Goal: Information Seeking & Learning: Learn about a topic

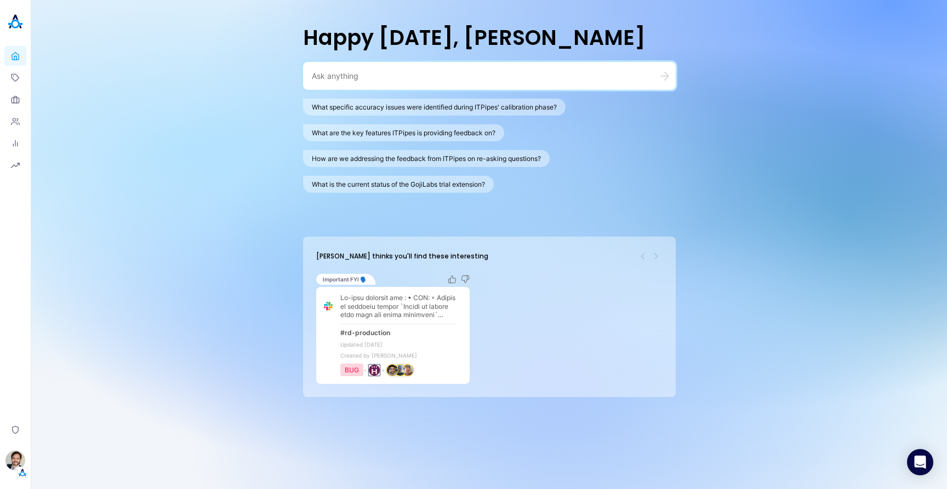
click at [135, 151] on div "Happy Monday, Stewart What specific accuracy issues were identified during ITPi…" at bounding box center [488, 244] width 915 height 489
click at [362, 110] on button "What specific accuracy issues were identified during ITPipes' calibration phase?" at bounding box center [434, 107] width 262 height 17
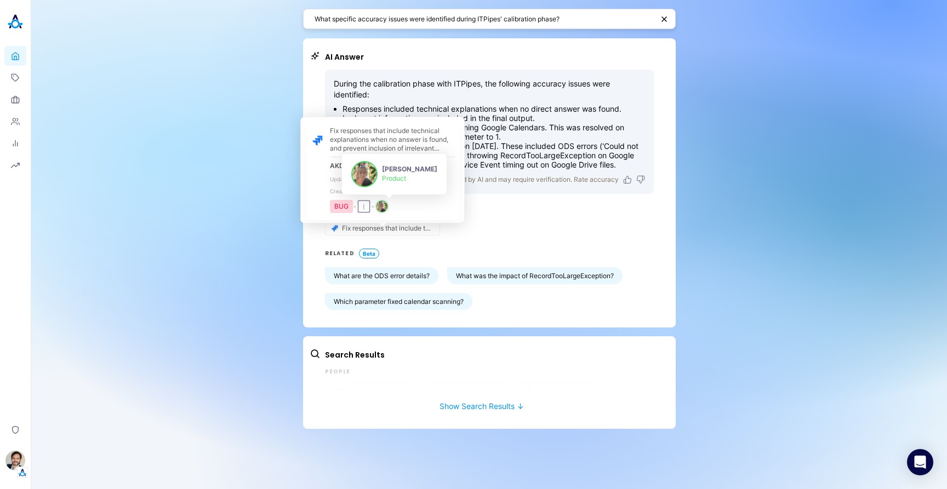
click at [387, 209] on img "person badge" at bounding box center [381, 206] width 11 height 11
click at [364, 207] on div "I" at bounding box center [363, 206] width 11 height 11
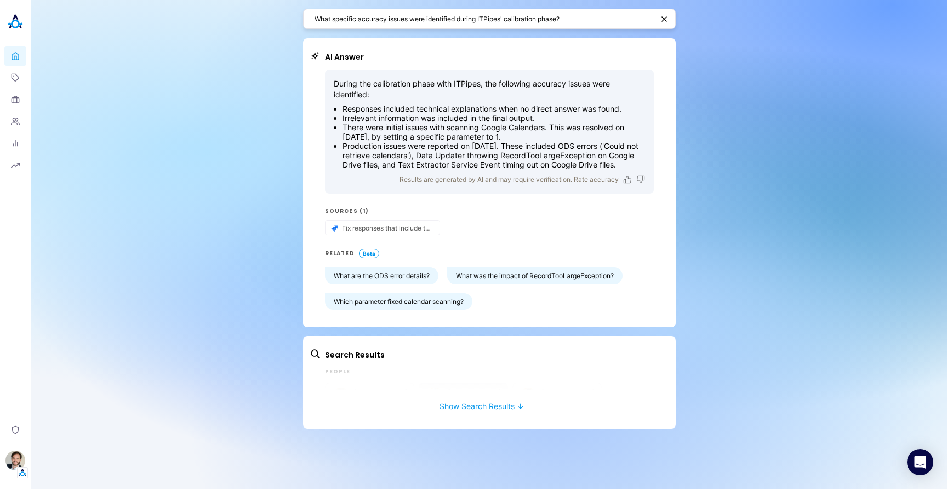
click at [459, 411] on button "Show Search Results ↓" at bounding box center [481, 401] width 344 height 20
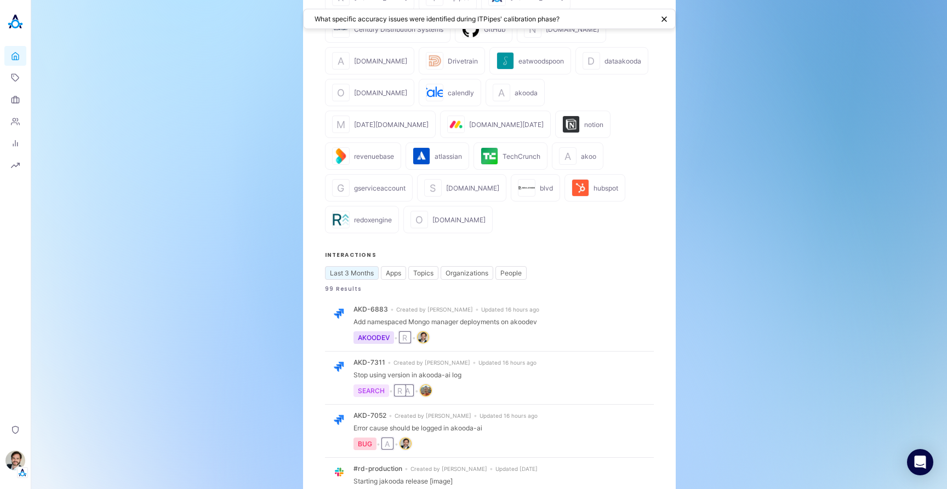
scroll to position [460, 0]
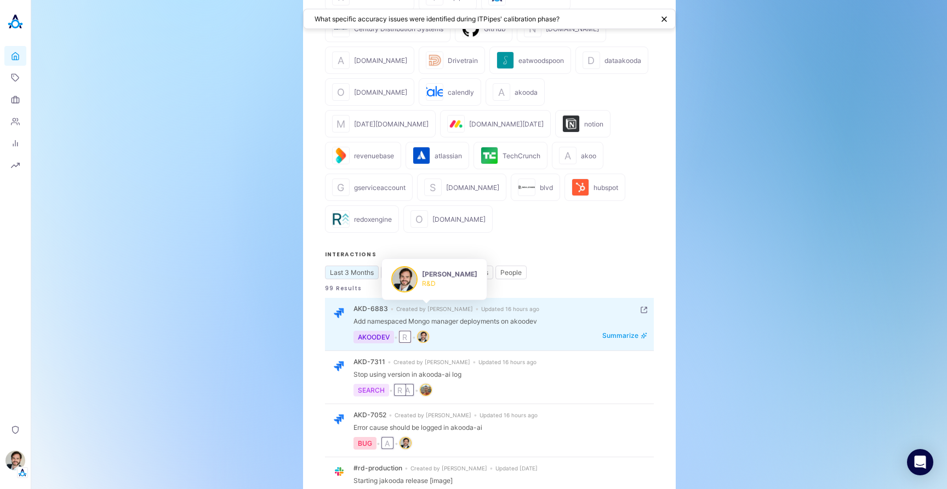
click at [428, 331] on img "person badge" at bounding box center [422, 336] width 11 height 11
click at [405, 331] on div "R" at bounding box center [404, 336] width 11 height 11
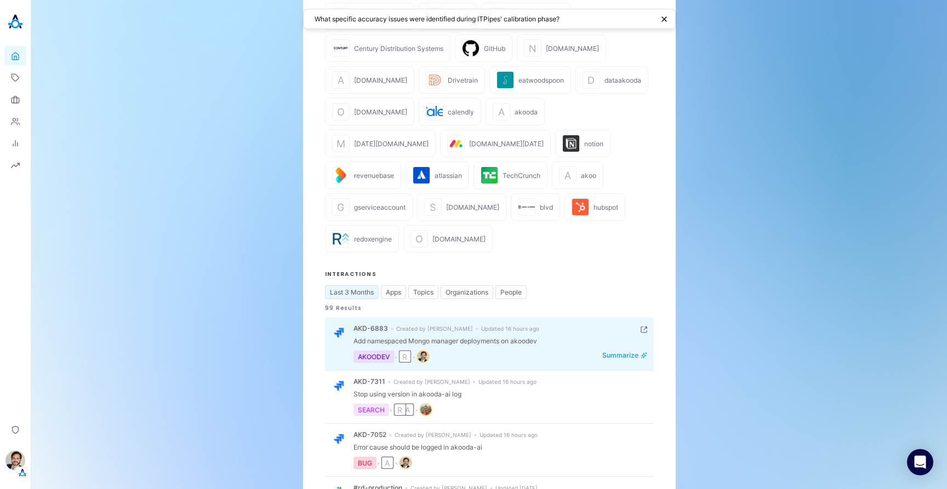
scroll to position [572, 0]
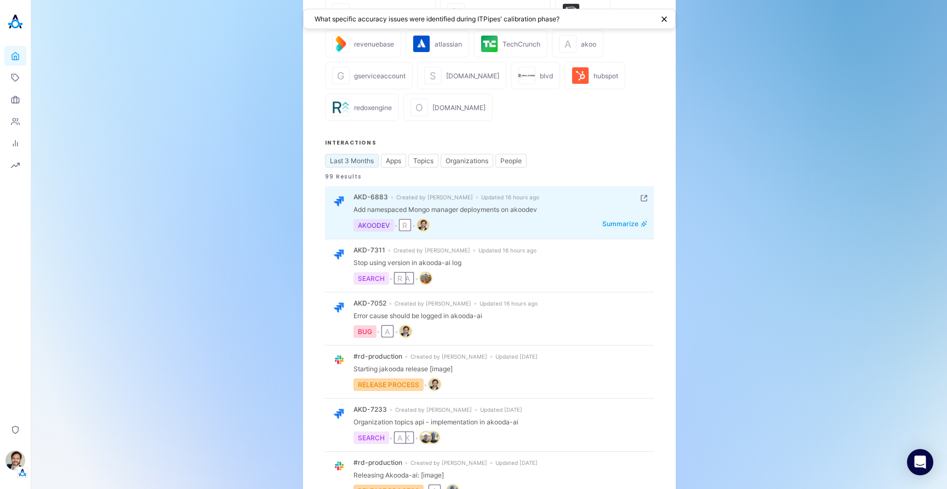
click at [370, 219] on div "AKOODEV" at bounding box center [373, 225] width 41 height 13
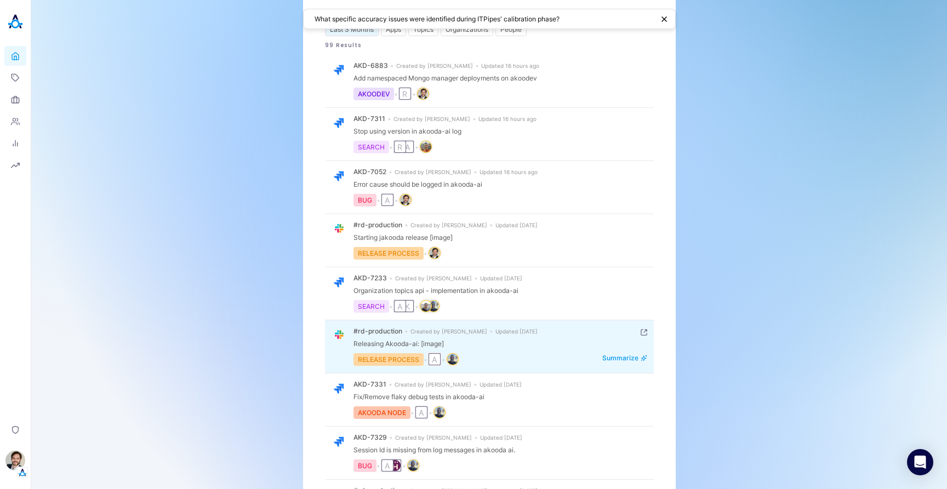
scroll to position [769, 0]
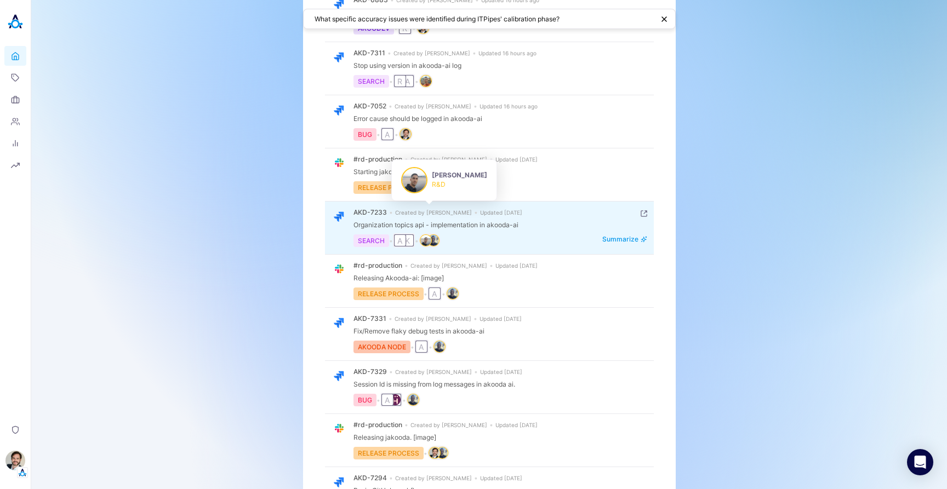
click at [428, 235] on img "person badge" at bounding box center [425, 240] width 11 height 11
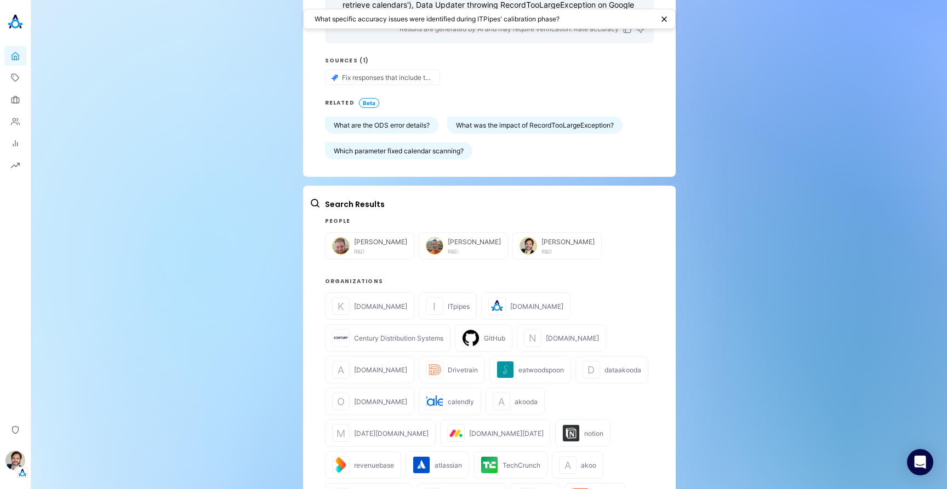
scroll to position [0, 0]
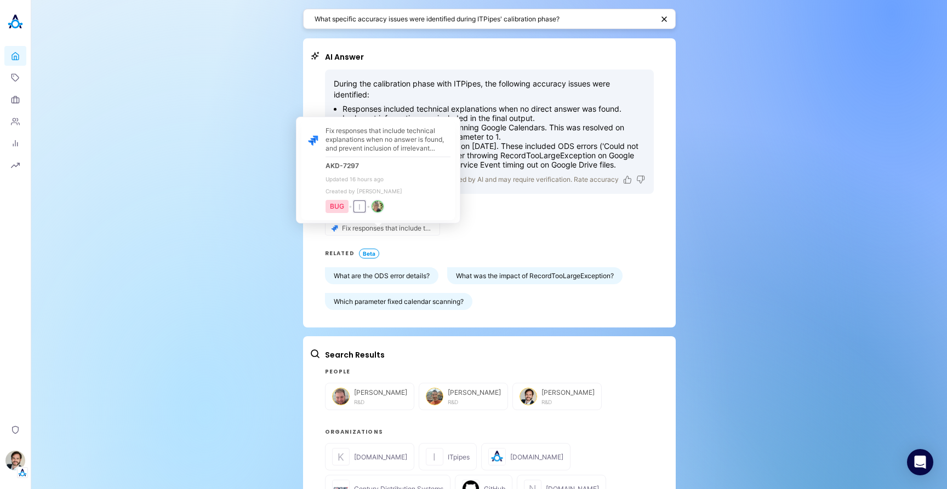
click at [336, 208] on div "BUG" at bounding box center [336, 207] width 23 height 14
click at [339, 209] on div "BUG" at bounding box center [336, 207] width 23 height 14
click at [383, 208] on img "person badge" at bounding box center [377, 206] width 11 height 11
click at [408, 208] on div "BUG • I •" at bounding box center [387, 206] width 125 height 14
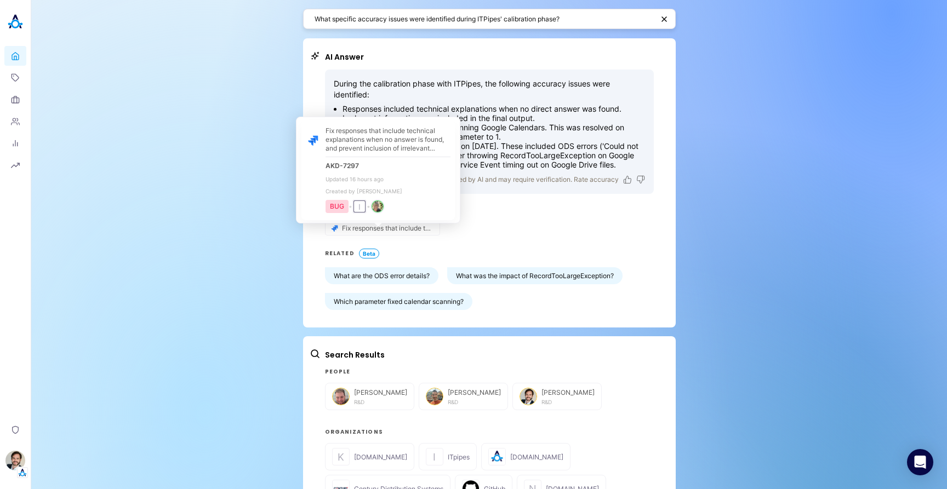
click at [424, 191] on span "Created by Alisa Faingold" at bounding box center [387, 191] width 125 height 8
drag, startPoint x: 421, startPoint y: 191, endPoint x: 429, endPoint y: 204, distance: 15.7
click at [429, 204] on div "Fix responses that include technical explanations when no answer is found, and …" at bounding box center [387, 170] width 125 height 87
click at [420, 192] on span "Created by Alisa Faingold" at bounding box center [387, 191] width 125 height 8
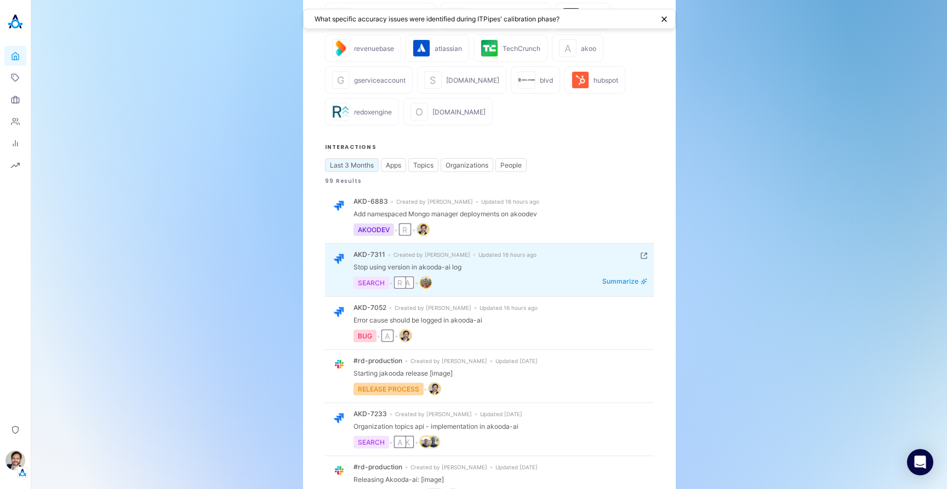
scroll to position [573, 0]
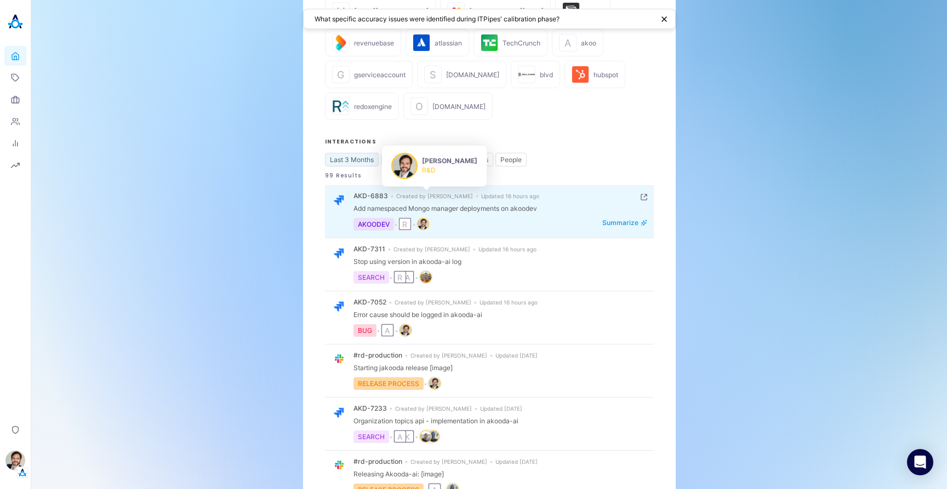
click at [426, 219] on img "person badge" at bounding box center [422, 224] width 11 height 11
click at [619, 219] on button "Summarize" at bounding box center [624, 223] width 45 height 8
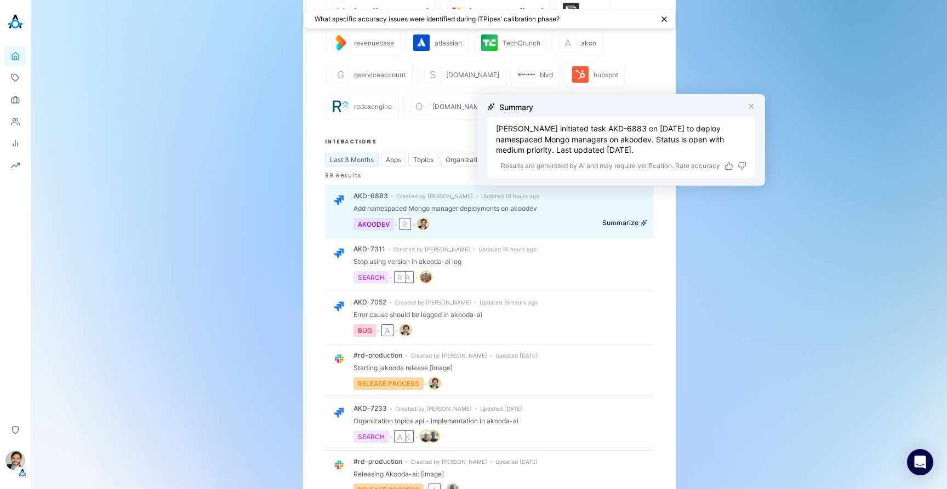
click at [752, 106] on icon "button" at bounding box center [751, 106] width 8 height 8
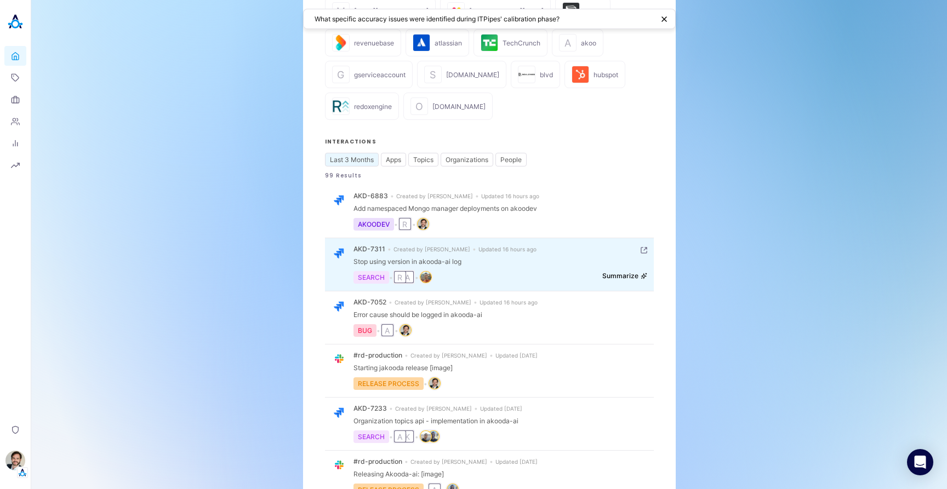
click at [628, 272] on button "Summarize" at bounding box center [624, 276] width 45 height 8
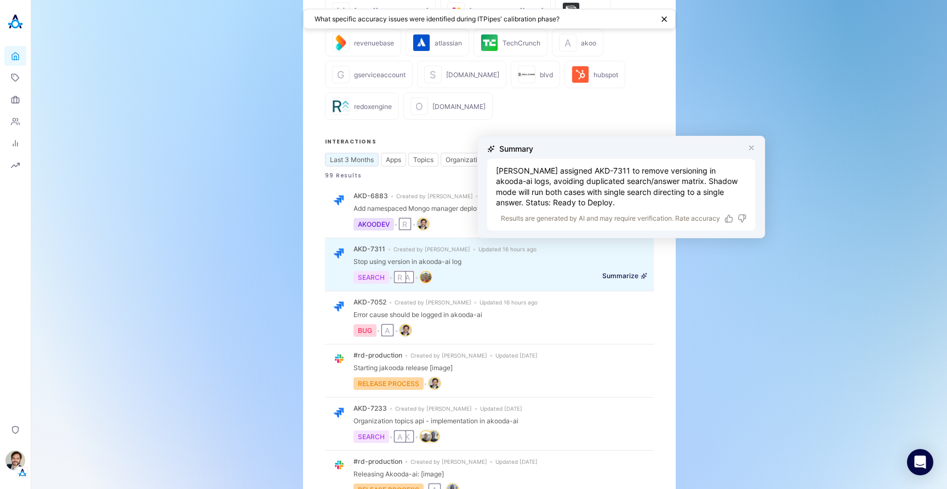
click at [749, 149] on icon "button" at bounding box center [751, 148] width 4 height 4
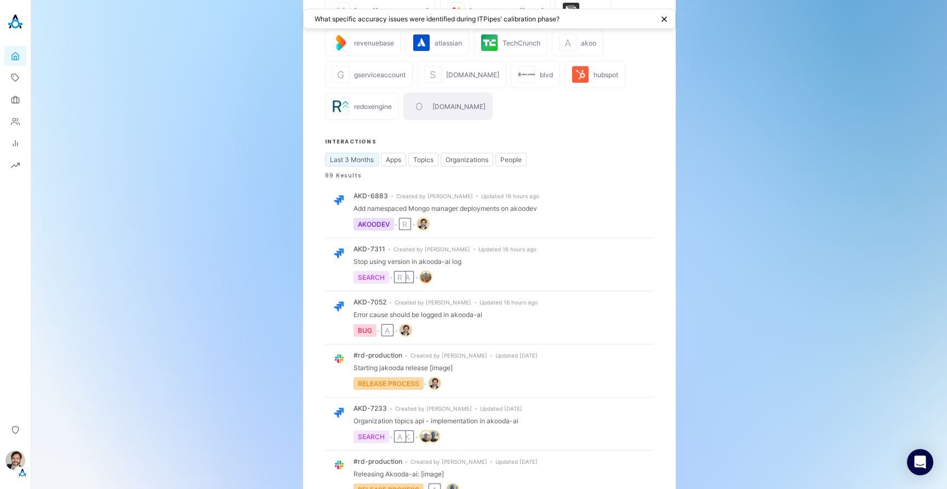
click at [485, 102] on div "onmicrosoft.com" at bounding box center [458, 106] width 53 height 8
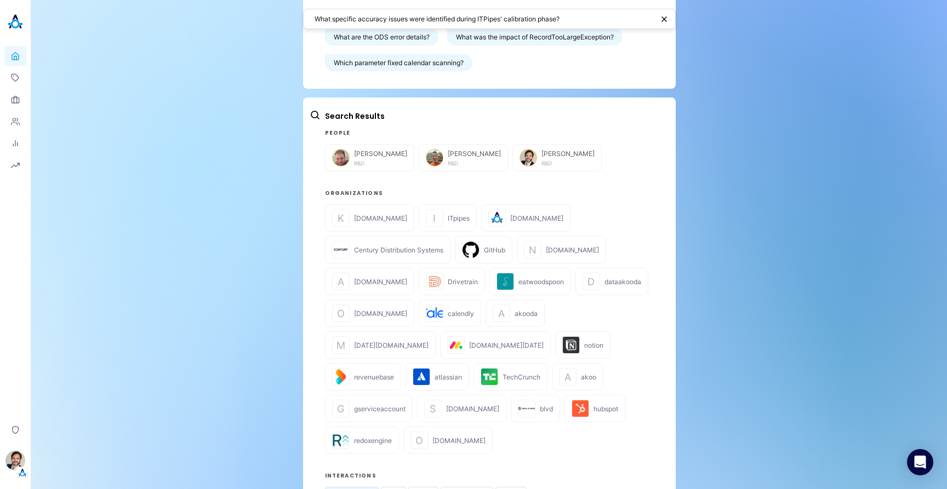
scroll to position [179, 0]
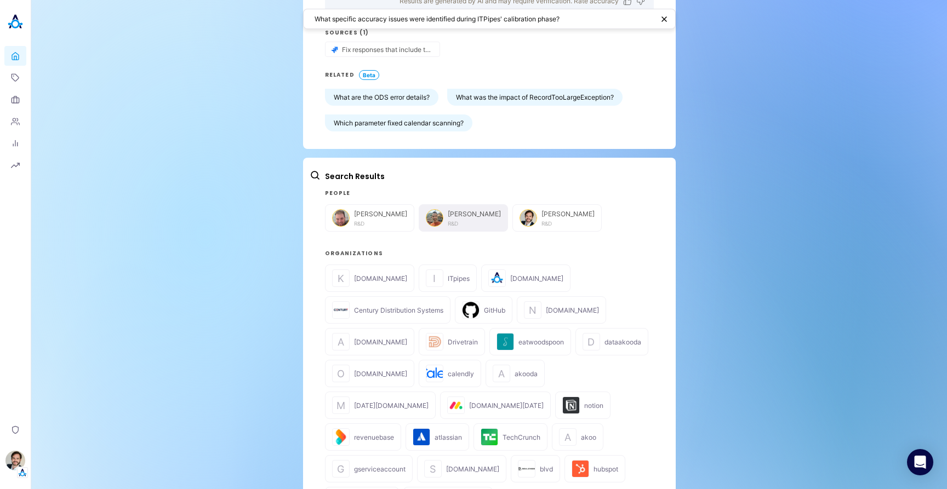
click at [448, 218] on span "Eran Naor" at bounding box center [474, 214] width 53 height 8
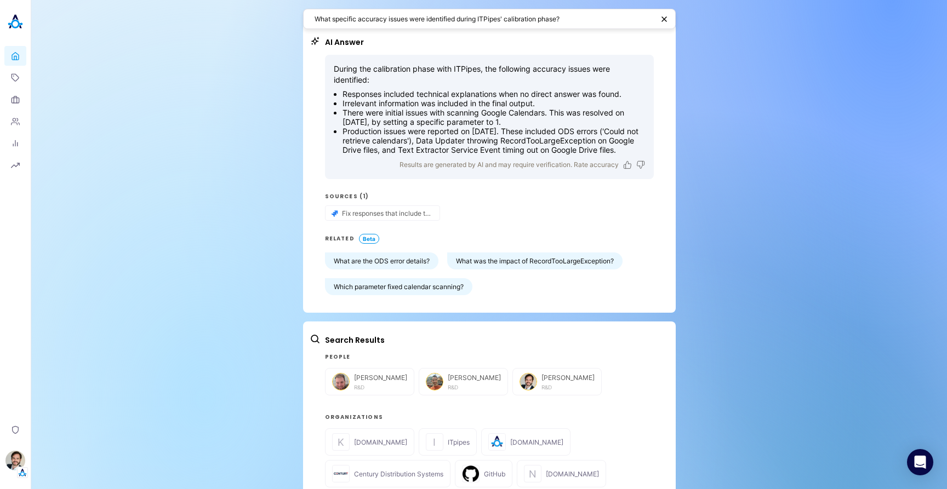
scroll to position [0, 0]
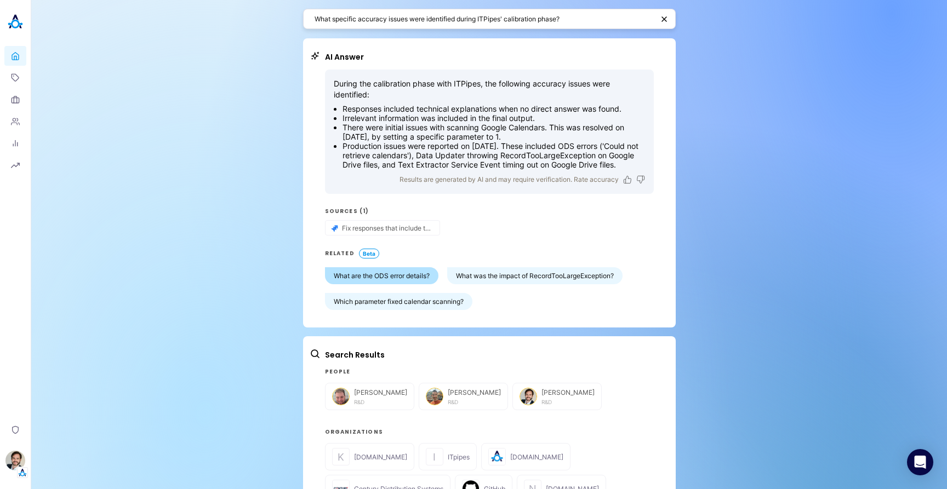
click at [379, 284] on button "What are the ODS error details?" at bounding box center [381, 275] width 113 height 17
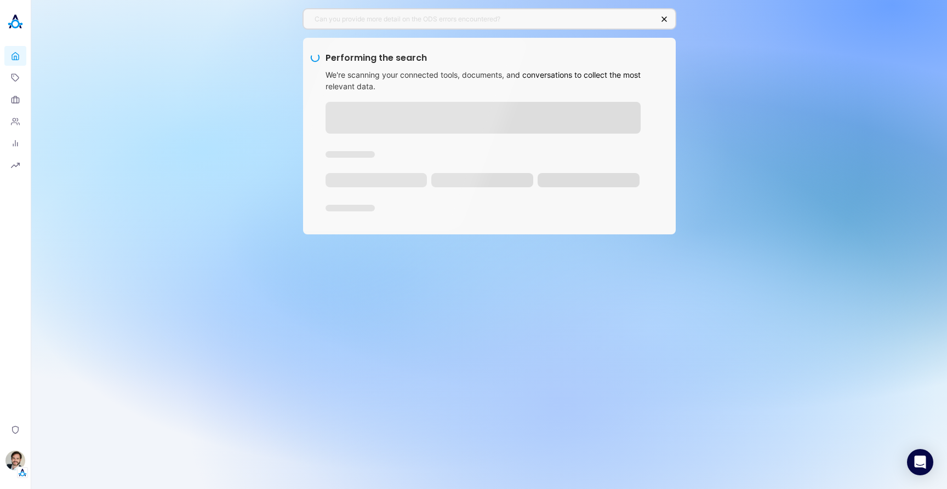
drag, startPoint x: 411, startPoint y: 76, endPoint x: 446, endPoint y: 77, distance: 35.6
click at [445, 77] on div "Performing the search We're scanning your connected tools, documents, and conve…" at bounding box center [481, 134] width 344 height 166
click at [446, 77] on div "We're scanning your connected tools, documents, and conversations to collect th…" at bounding box center [489, 80] width 328 height 23
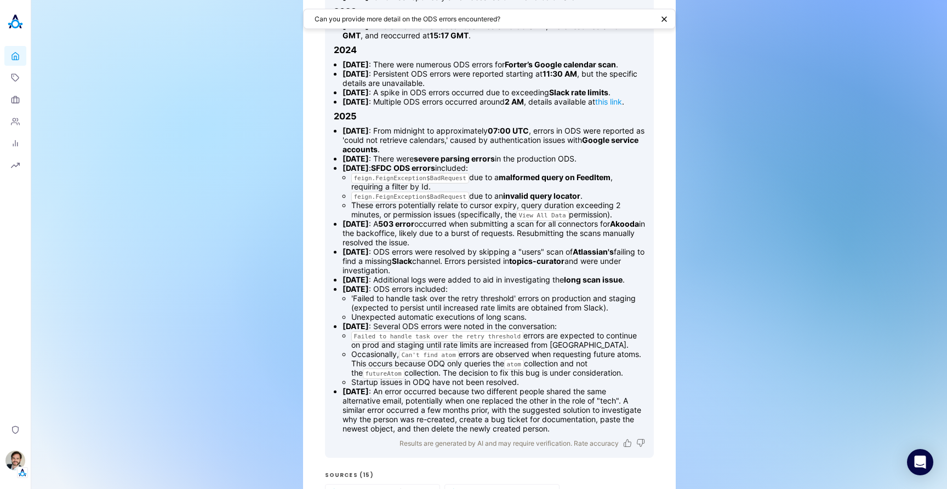
scroll to position [131, 0]
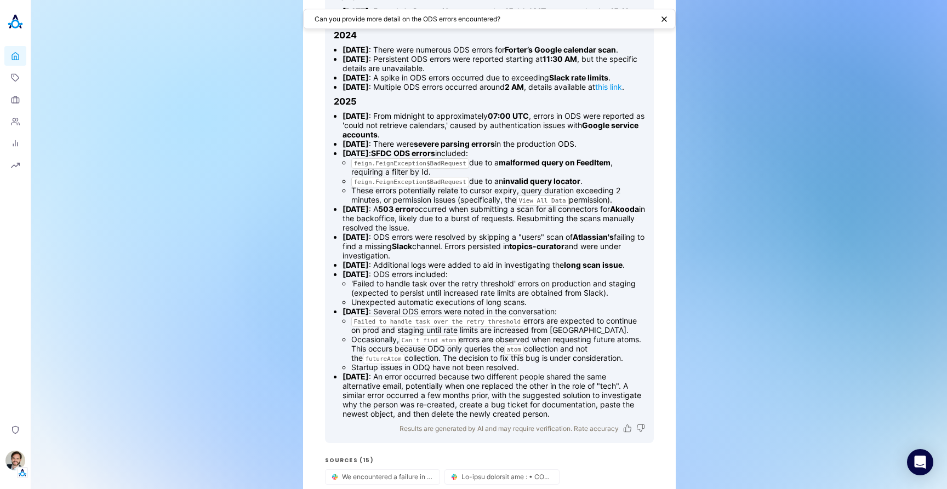
click at [595, 91] on link "this link" at bounding box center [608, 86] width 27 height 9
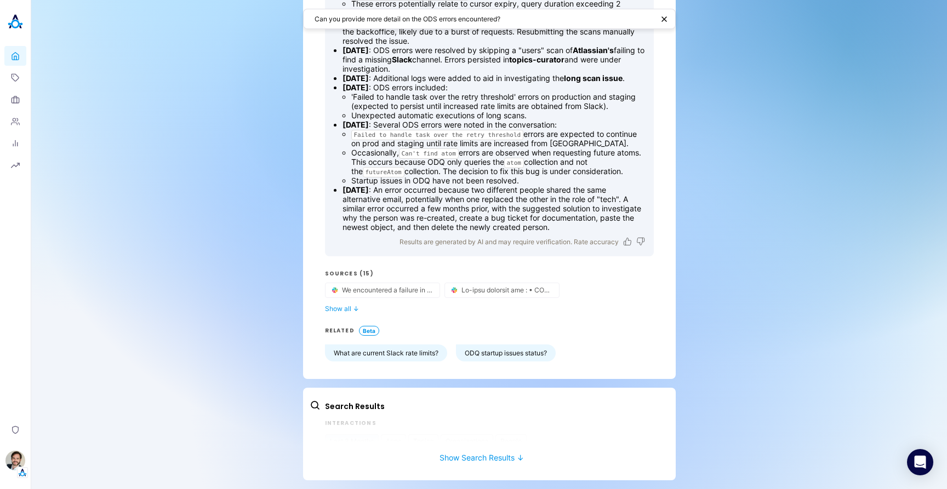
scroll to position [354, 0]
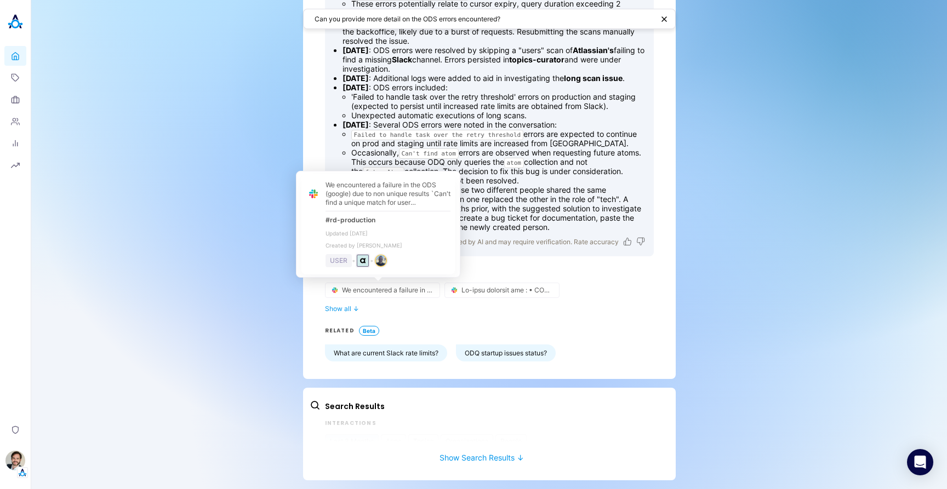
click at [341, 260] on div "USER" at bounding box center [338, 261] width 26 height 14
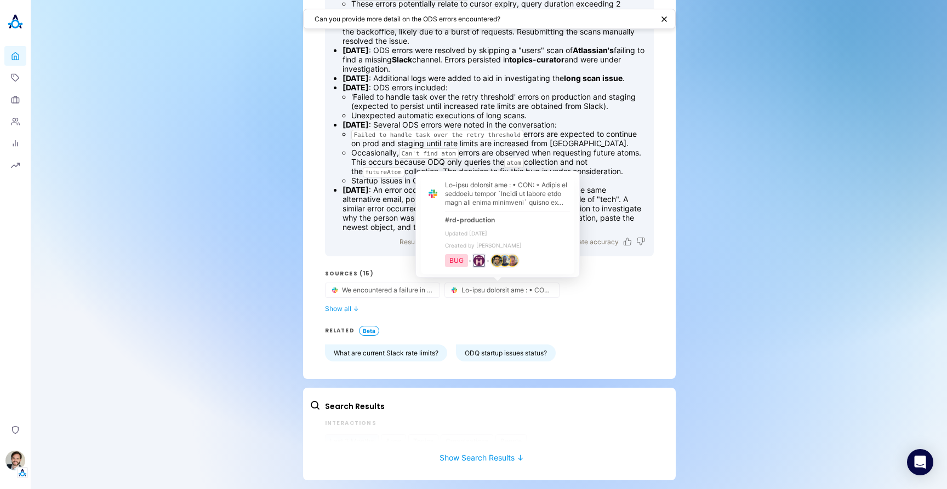
click at [463, 261] on div "BUG" at bounding box center [456, 261] width 23 height 14
click at [485, 261] on div "organization badge" at bounding box center [479, 261] width 12 height 12
click at [510, 262] on img "person badge" at bounding box center [504, 260] width 11 height 11
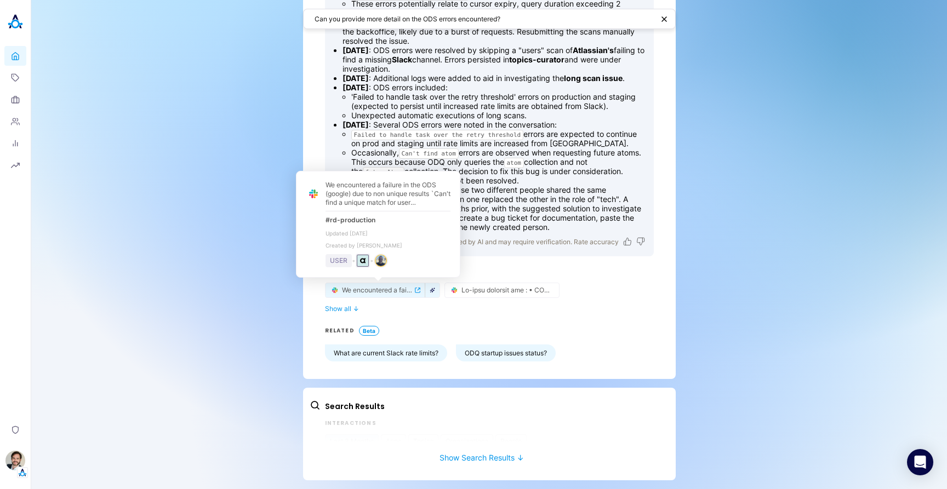
click at [429, 293] on icon "button" at bounding box center [431, 290] width 5 height 5
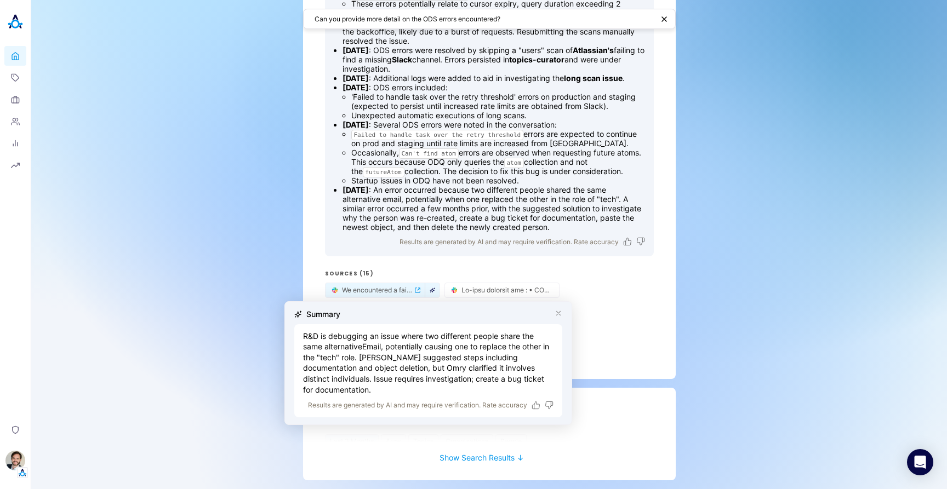
click at [559, 313] on icon "button" at bounding box center [558, 313] width 8 height 8
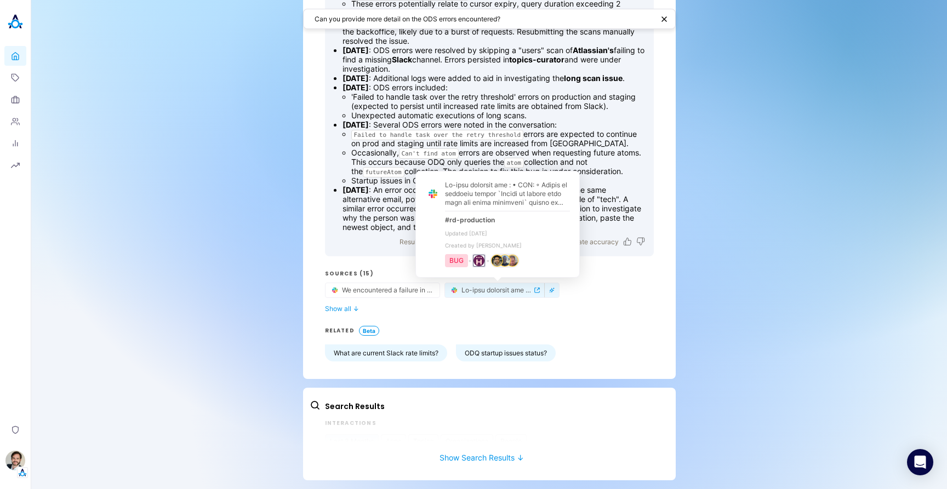
click at [534, 289] on icon "external-link-icon" at bounding box center [536, 290] width 5 height 5
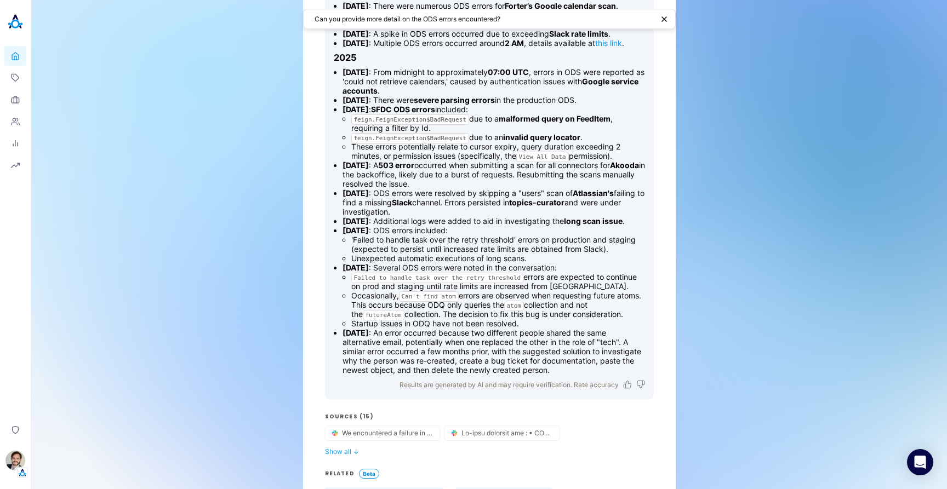
scroll to position [0, 0]
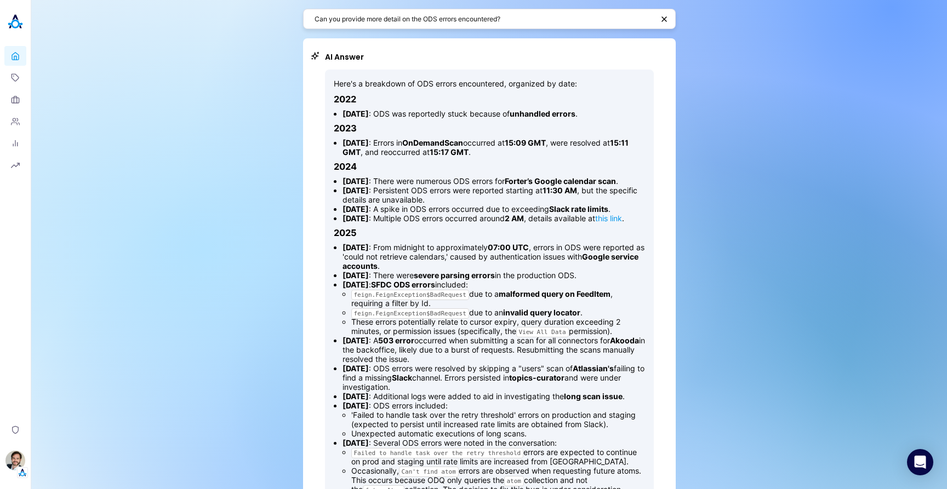
click at [748, 145] on div "Can you provide more detail on the ODS errors encountered? AI Answer Here's a b…" at bounding box center [488, 403] width 915 height 807
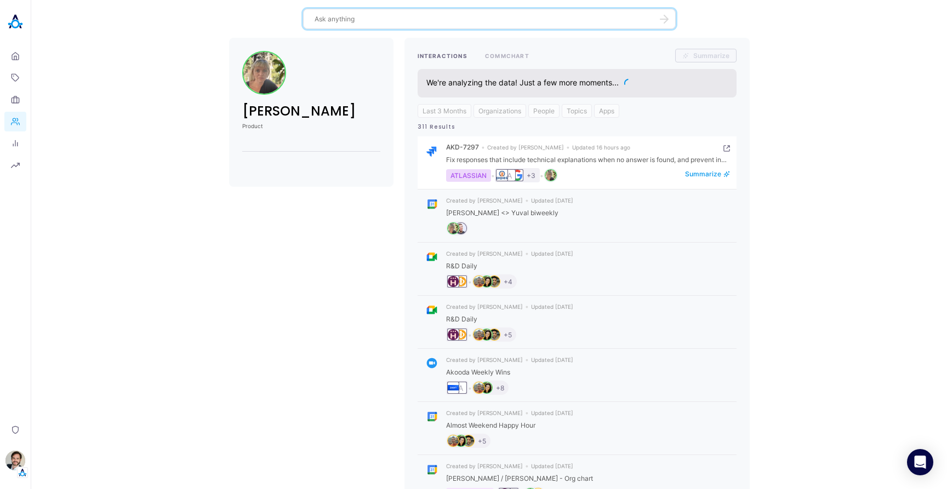
click at [468, 175] on div "ATLASSIAN" at bounding box center [468, 175] width 45 height 13
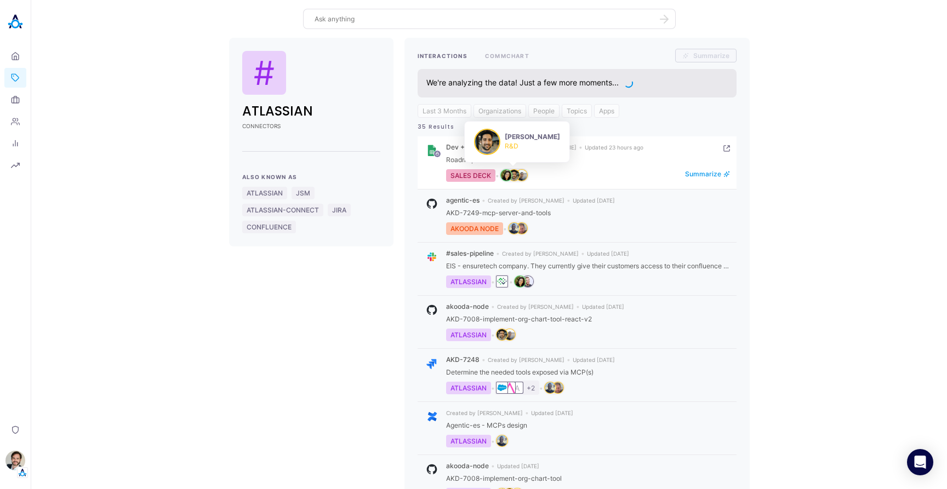
click at [512, 172] on img "person badge" at bounding box center [513, 175] width 11 height 11
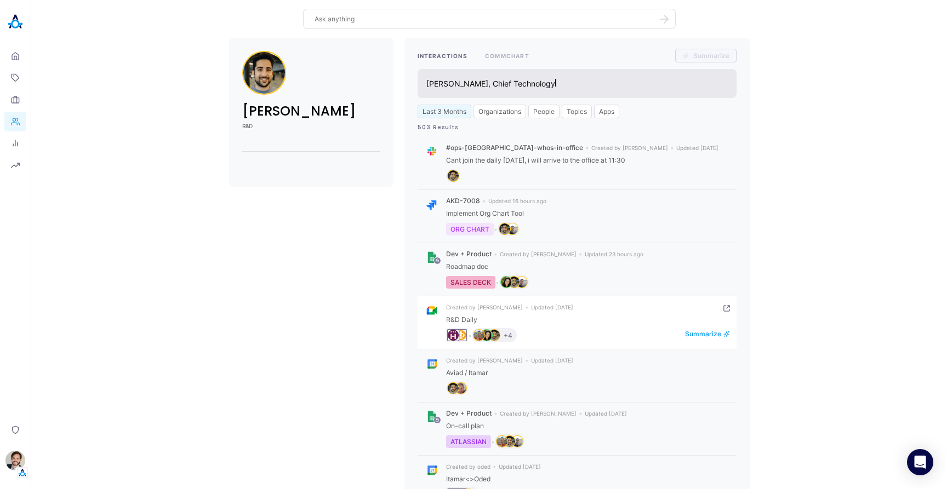
click at [458, 332] on img "organization badge" at bounding box center [460, 335] width 11 height 11
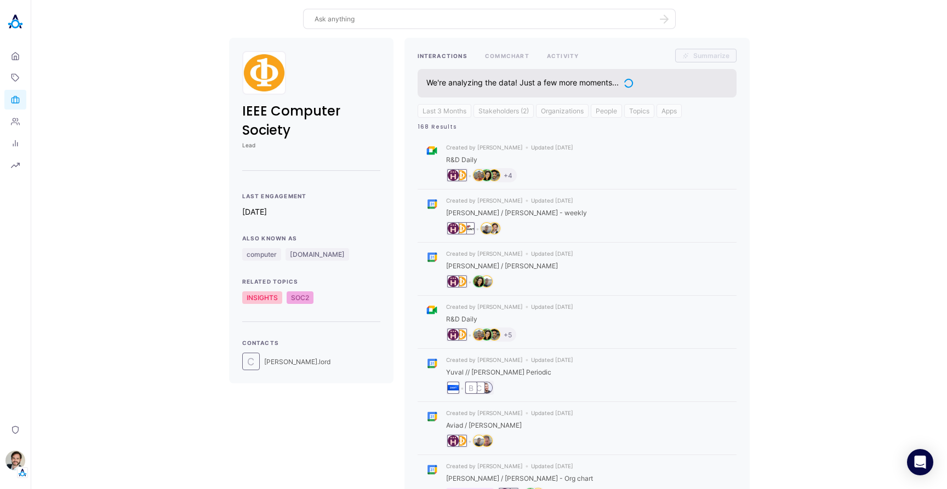
click at [301, 298] on div "SOC2" at bounding box center [299, 297] width 27 height 13
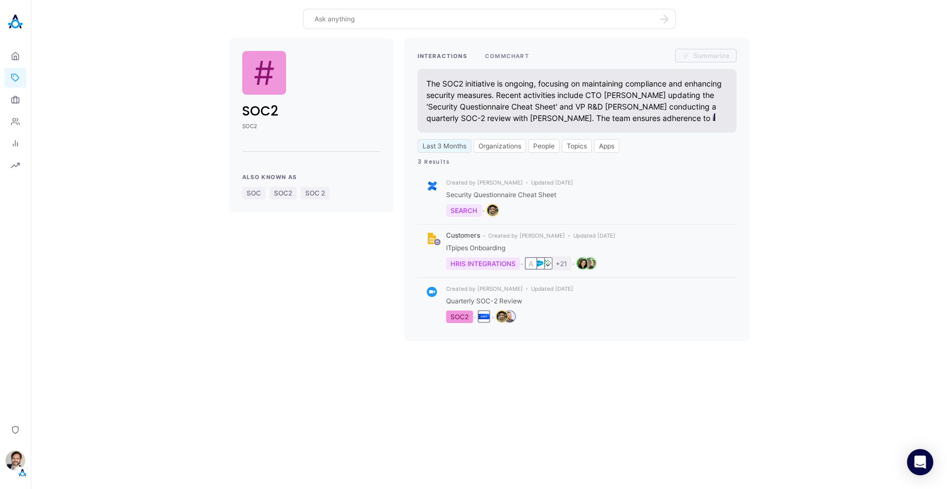
click at [511, 56] on button "COMMCHART" at bounding box center [507, 56] width 44 height 14
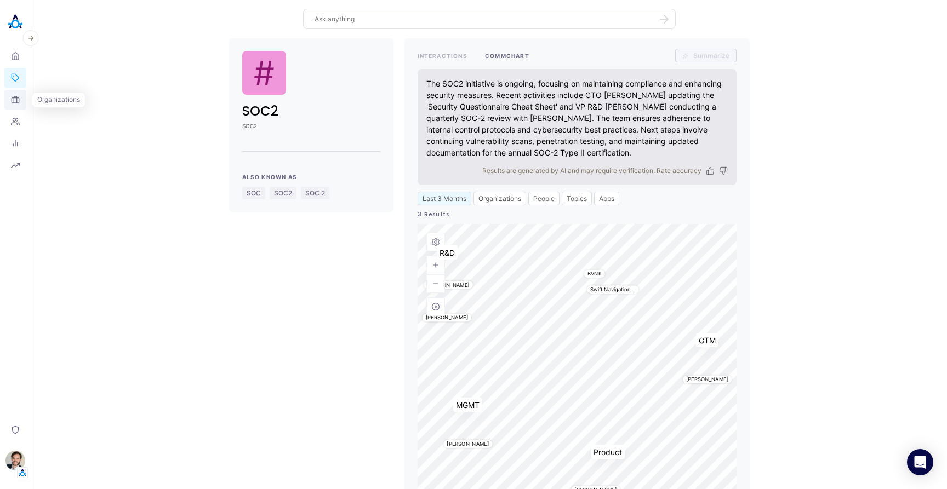
click at [14, 98] on icon at bounding box center [15, 99] width 3 height 7
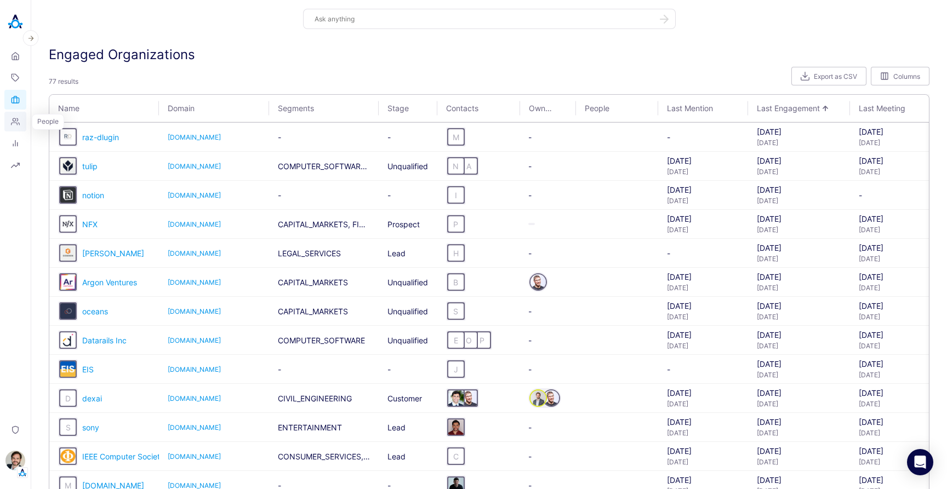
click at [18, 122] on icon at bounding box center [15, 121] width 9 height 9
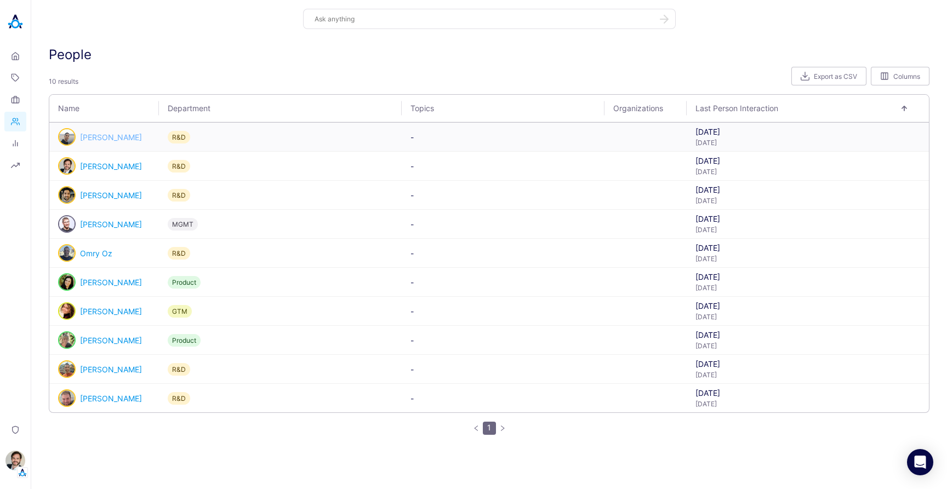
click at [99, 139] on link "Eli Leon" at bounding box center [111, 137] width 62 height 9
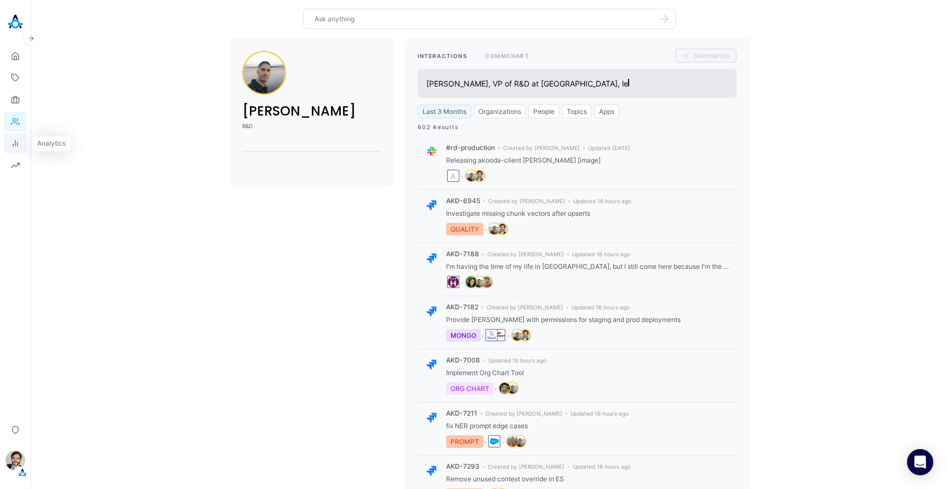
click at [19, 141] on icon at bounding box center [15, 143] width 9 height 9
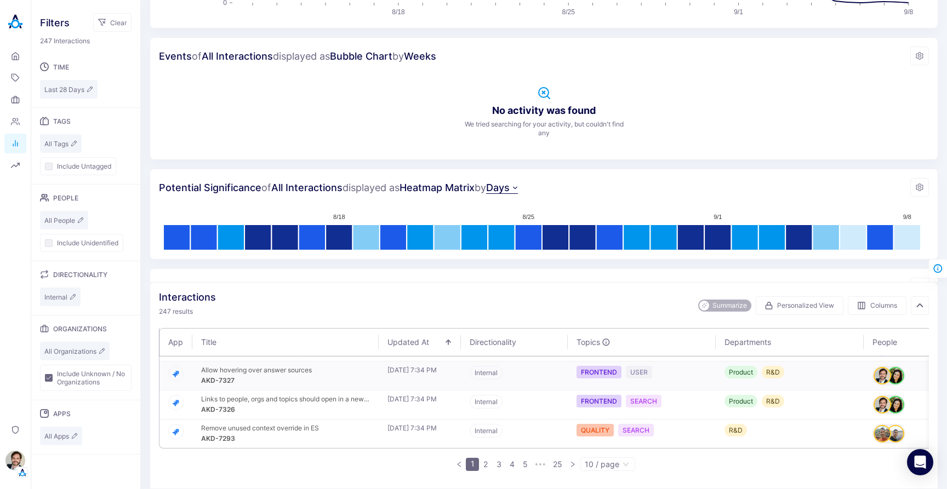
scroll to position [207, 0]
click at [598, 366] on div "FRONTEND" at bounding box center [598, 372] width 45 height 13
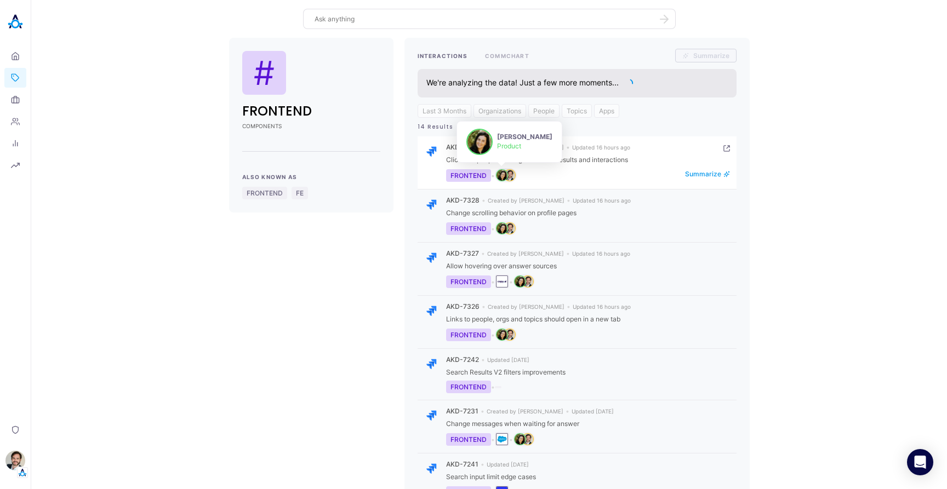
click at [504, 176] on img "person badge" at bounding box center [501, 175] width 11 height 11
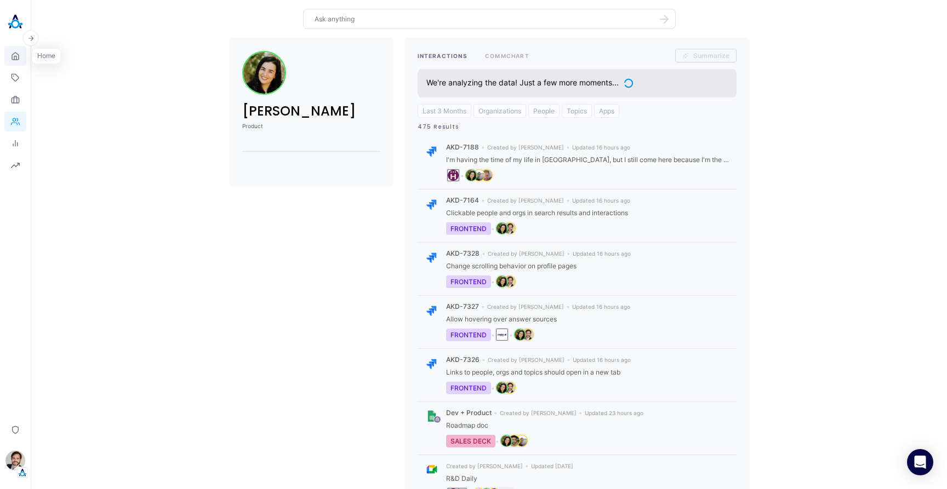
click at [16, 56] on icon at bounding box center [15, 58] width 2 height 4
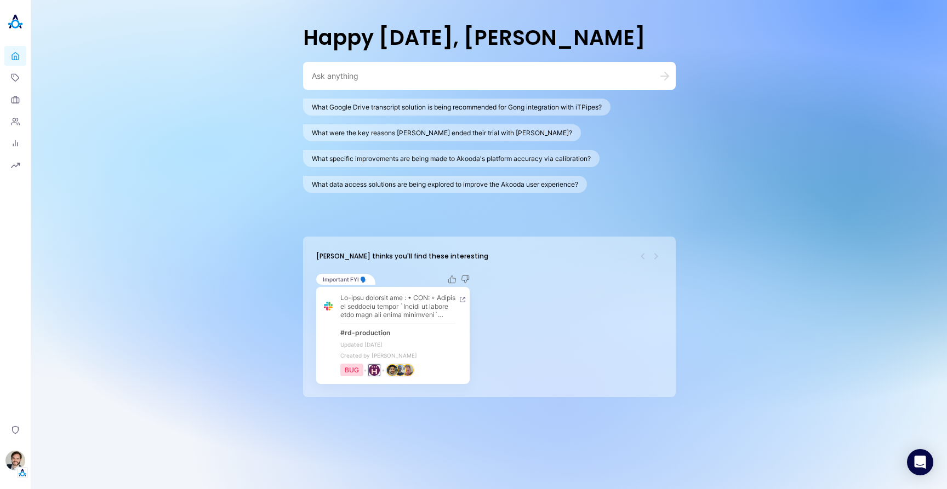
click at [398, 369] on img "person badge" at bounding box center [392, 370] width 11 height 11
